Goal: Check status: Check status

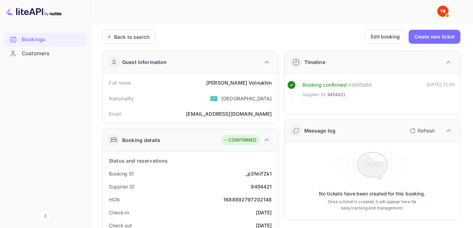
click at [137, 39] on div "Back to search" at bounding box center [131, 36] width 35 height 7
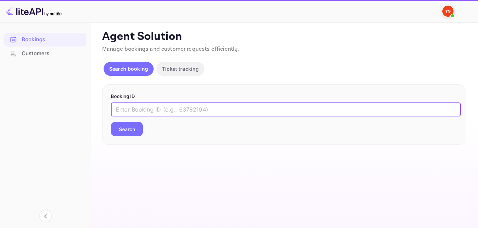
paste input "8096292"
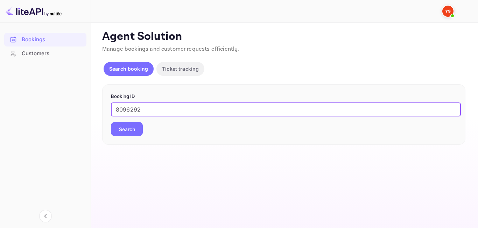
type input "8096292"
click at [126, 134] on button "Search" at bounding box center [127, 129] width 32 height 14
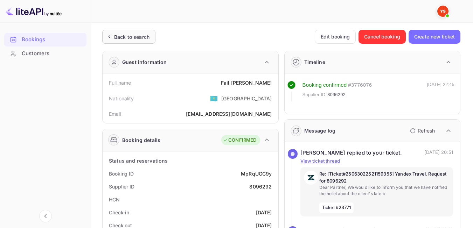
click at [143, 40] on div "Back to search" at bounding box center [131, 36] width 35 height 7
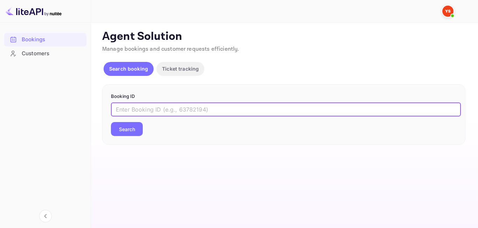
paste input "[PHONE_NUMBER]"
type input "[PHONE_NUMBER]"
click at [122, 133] on button "Search" at bounding box center [127, 129] width 32 height 14
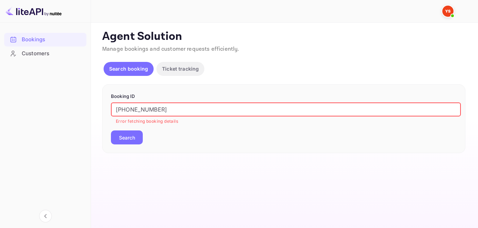
drag, startPoint x: 175, startPoint y: 107, endPoint x: 107, endPoint y: 106, distance: 67.2
click at [109, 105] on div "Booking ID [PHONE_NUMBER] ​ Error fetching booking details Search" at bounding box center [283, 118] width 363 height 69
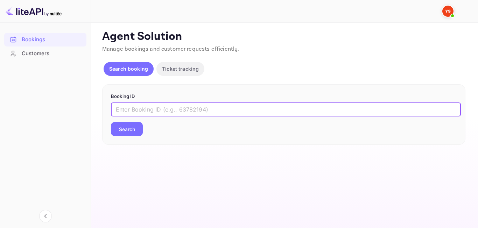
paste input "9128075"
type input "9128075"
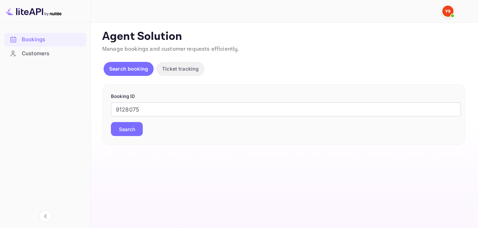
click at [133, 130] on button "Search" at bounding box center [127, 129] width 32 height 14
